Goal: Task Accomplishment & Management: Manage account settings

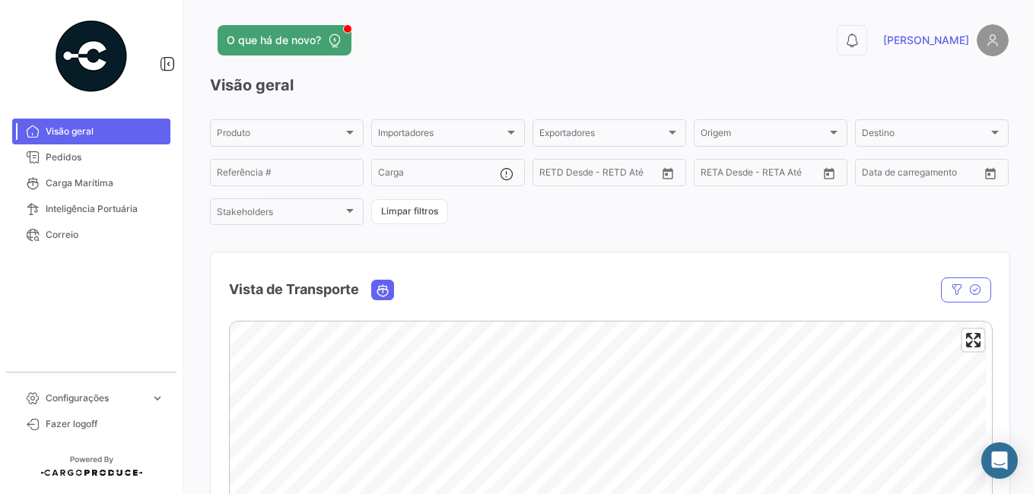
click at [990, 43] on img at bounding box center [992, 40] width 32 height 32
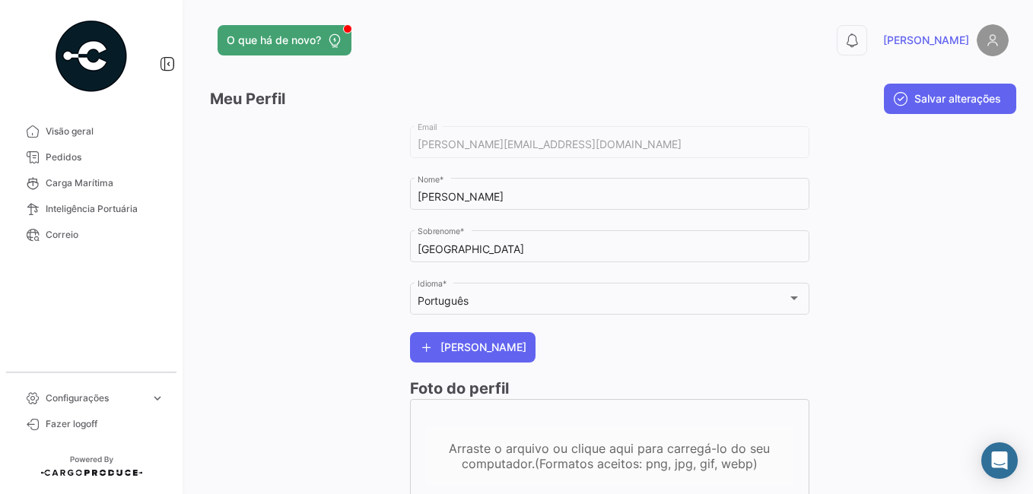
click at [976, 45] on img at bounding box center [992, 40] width 32 height 32
click at [989, 43] on img at bounding box center [992, 40] width 32 height 32
click at [962, 39] on link "[PERSON_NAME]" at bounding box center [945, 40] width 125 height 32
click at [102, 411] on link "Configurações expand_more" at bounding box center [91, 398] width 158 height 26
click at [100, 420] on span "Fazer logoff" at bounding box center [105, 424] width 119 height 14
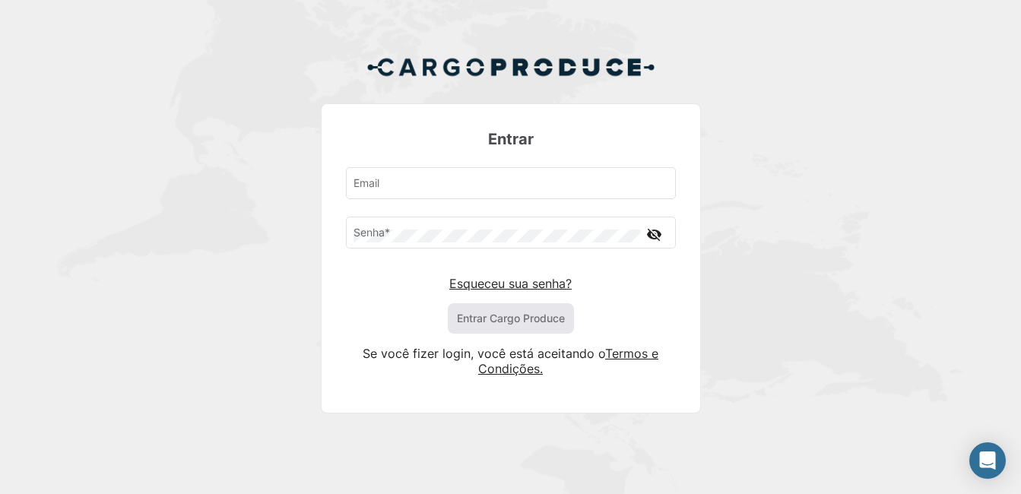
type input "[EMAIL_ADDRESS][DOMAIN_NAME]"
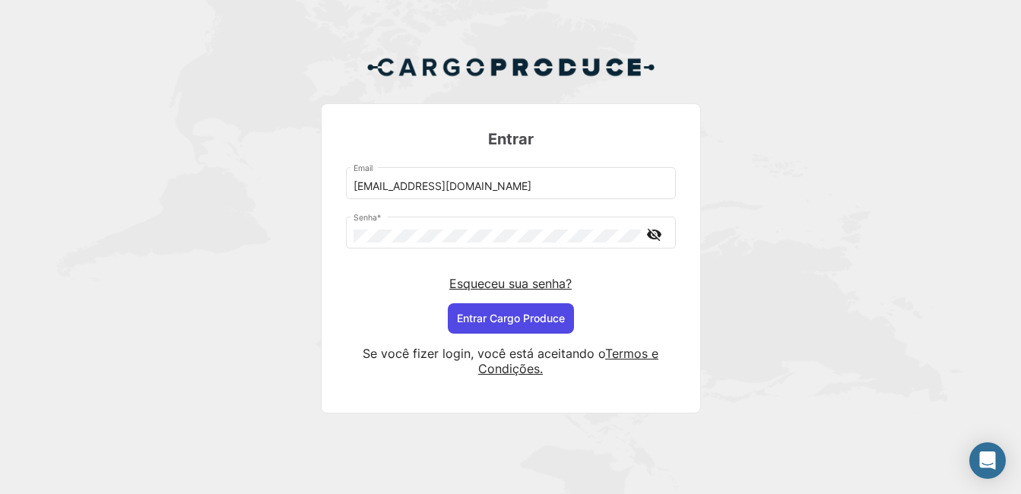
click at [512, 314] on button "Entrar Cargo Produce" at bounding box center [511, 318] width 126 height 30
